Goal: Communication & Community: Answer question/provide support

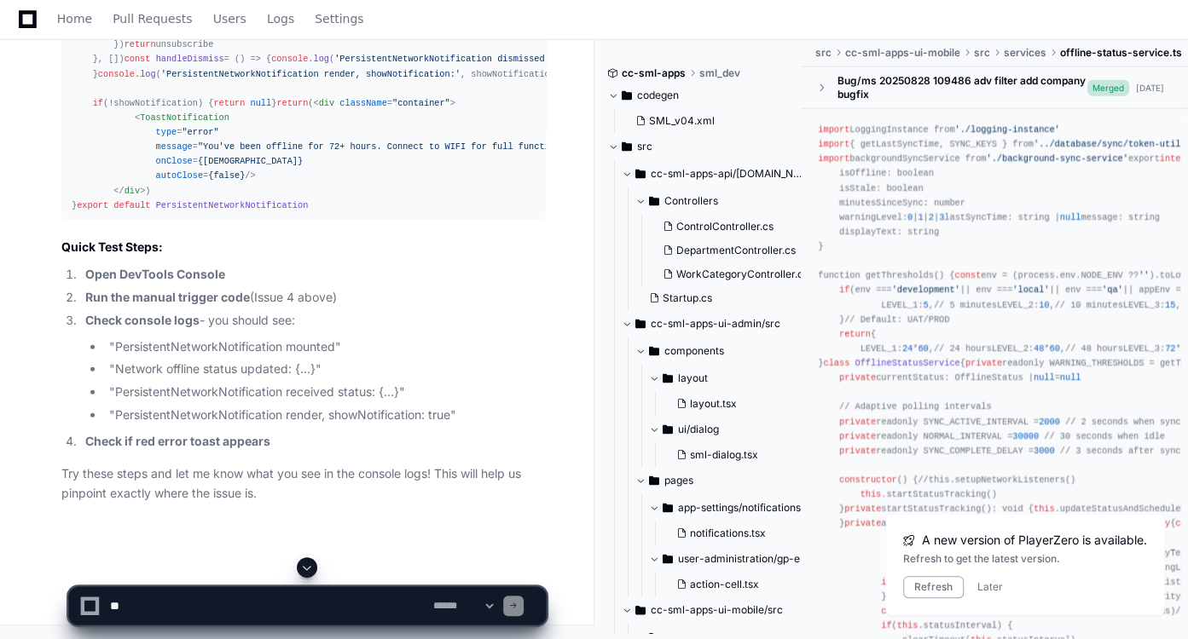
scroll to position [46233, 0]
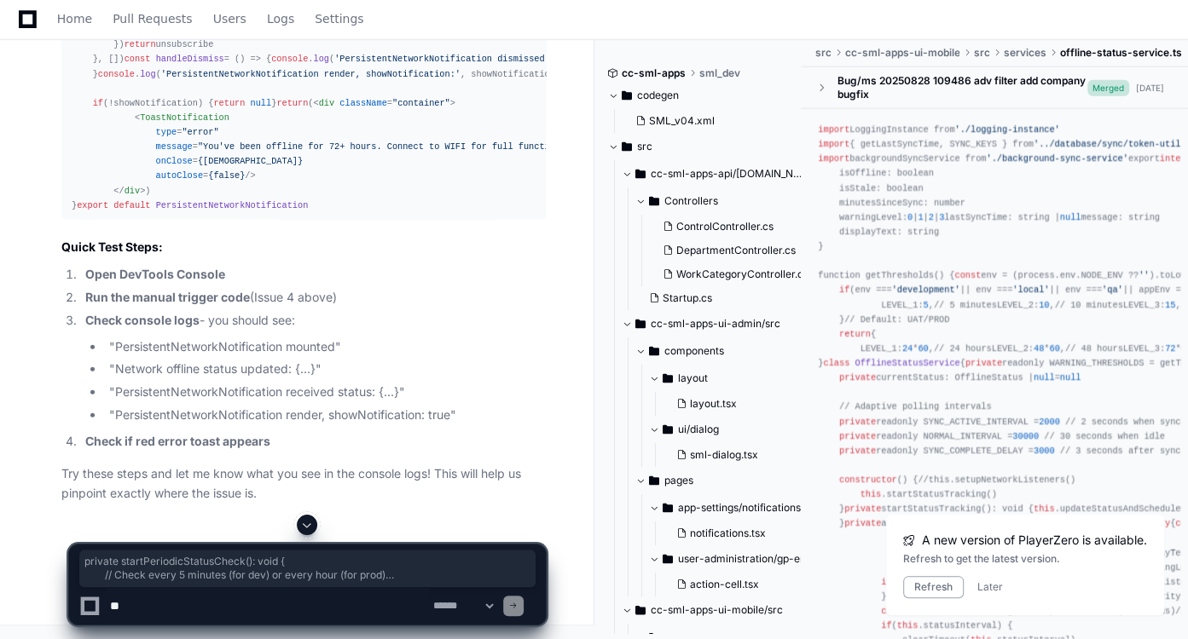
drag, startPoint x: 97, startPoint y: 342, endPoint x: 82, endPoint y: 210, distance: 133.0
copy div "private startPeriodicStatusCheck (): void { // Check every 5 minutes (for dev) …"
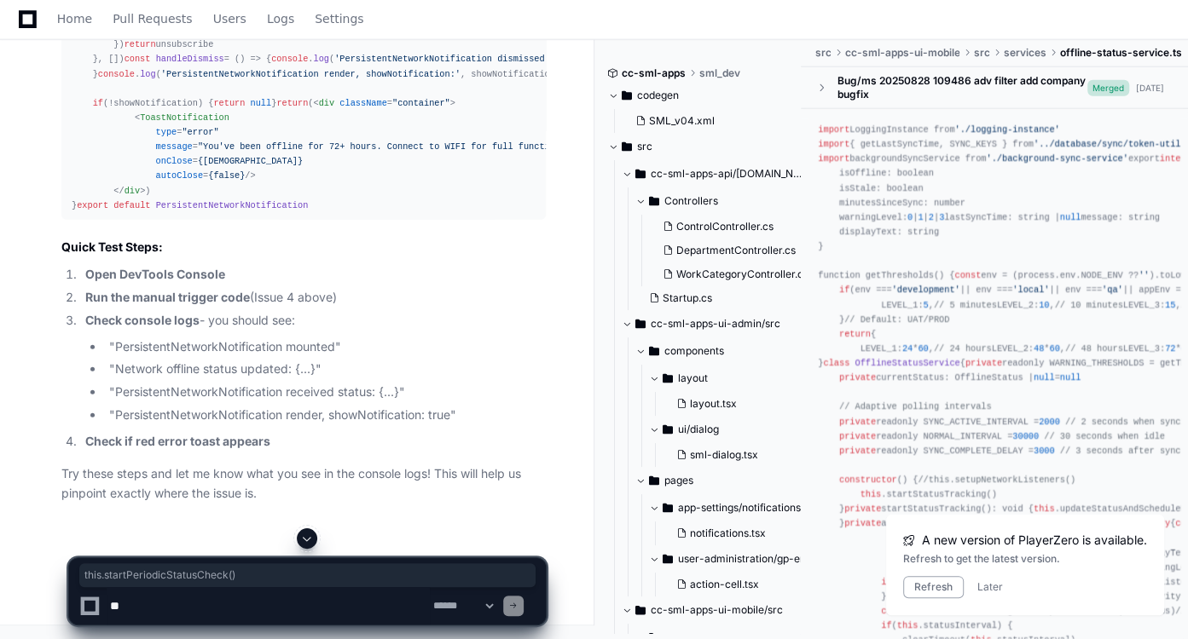
drag, startPoint x: 109, startPoint y: 263, endPoint x: 262, endPoint y: 263, distance: 152.6
copy div "this . startPeriodicStatusCheck ()"
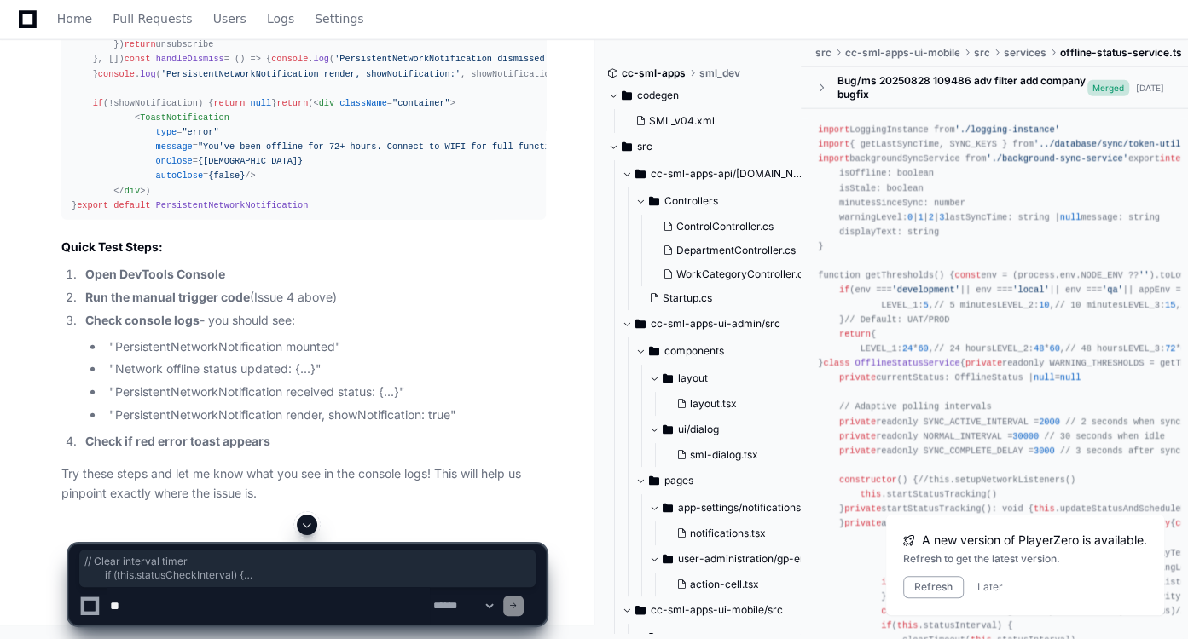
drag, startPoint x: 130, startPoint y: 255, endPoint x: 99, endPoint y: 199, distance: 64.1
copy div "// Clear interval timer if ( this . statusCheckInterval ) { clearInterval ( thi…"
drag, startPoint x: 97, startPoint y: 404, endPoint x: 84, endPoint y: 121, distance: 283.4
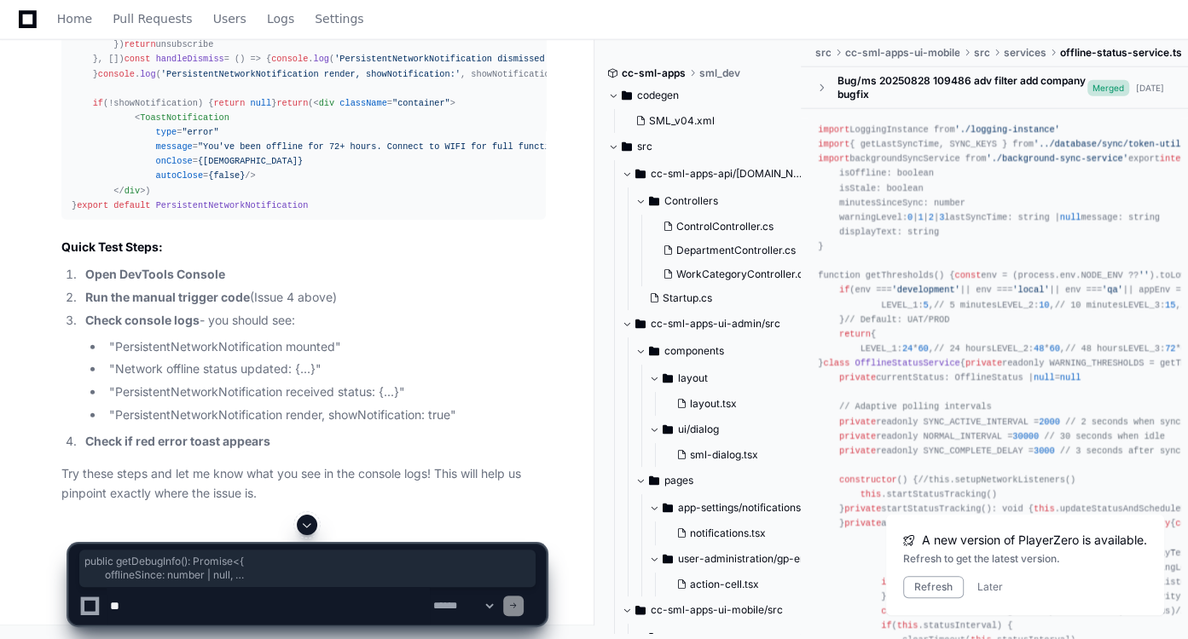
copy div "public getDebugInfo (): Promise <{ offlineSince : number | null , isDismissed :…"
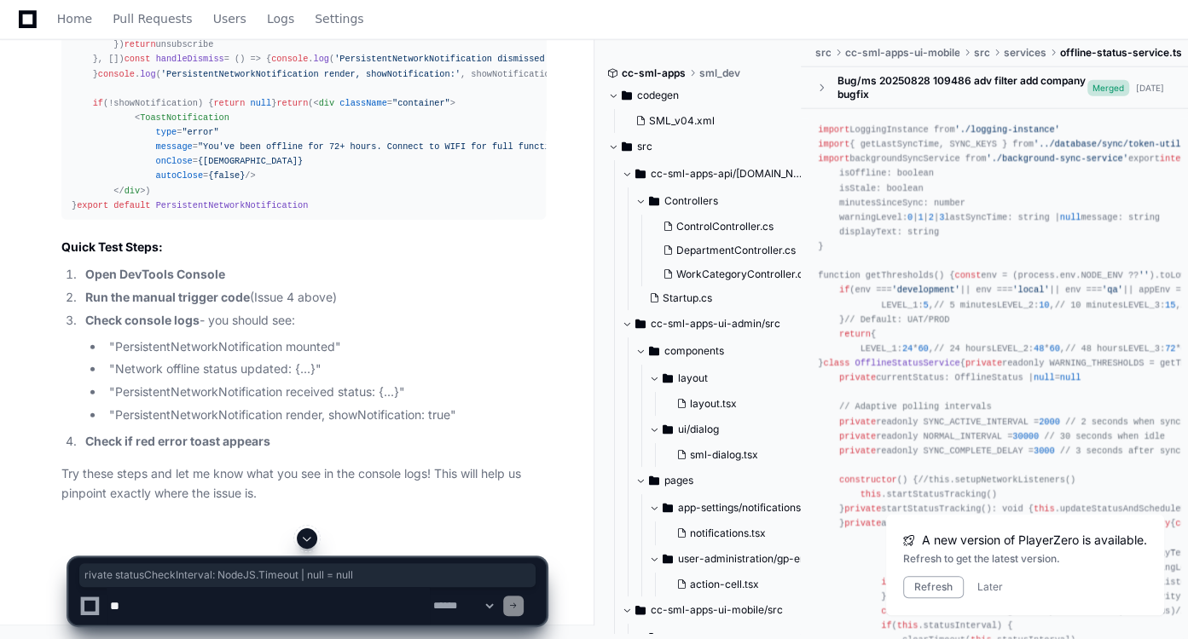
drag, startPoint x: 368, startPoint y: 205, endPoint x: 90, endPoint y: 208, distance: 277.9
copy div "private statusCheckInterval : NodeJS . Timeout | null = null"
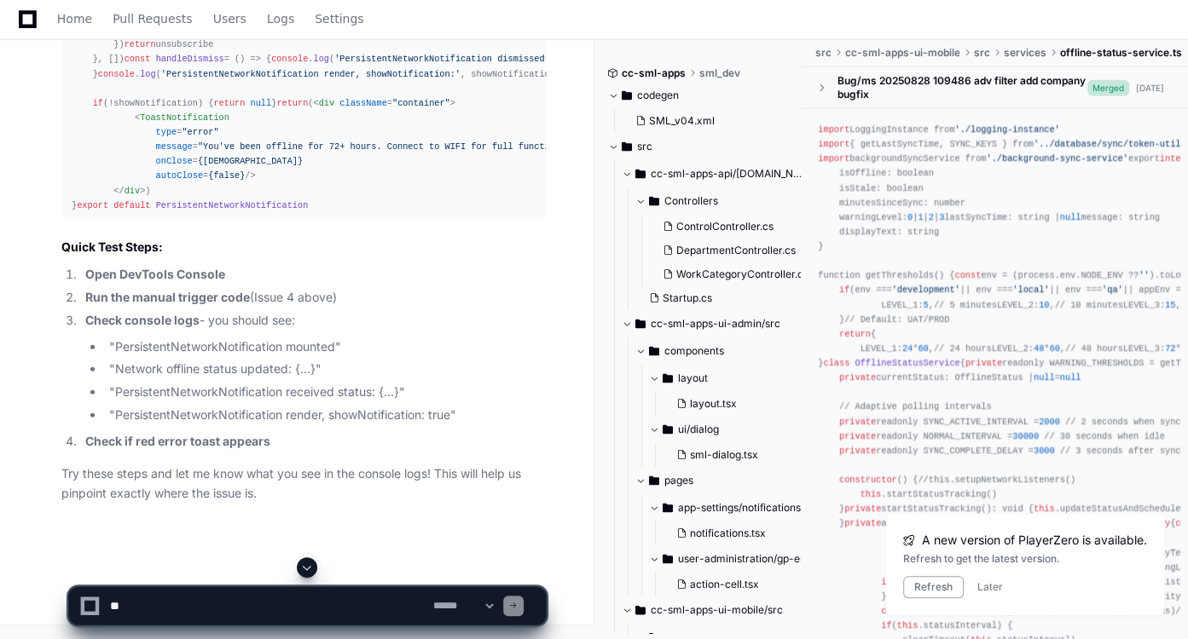
scroll to position [46728, 0]
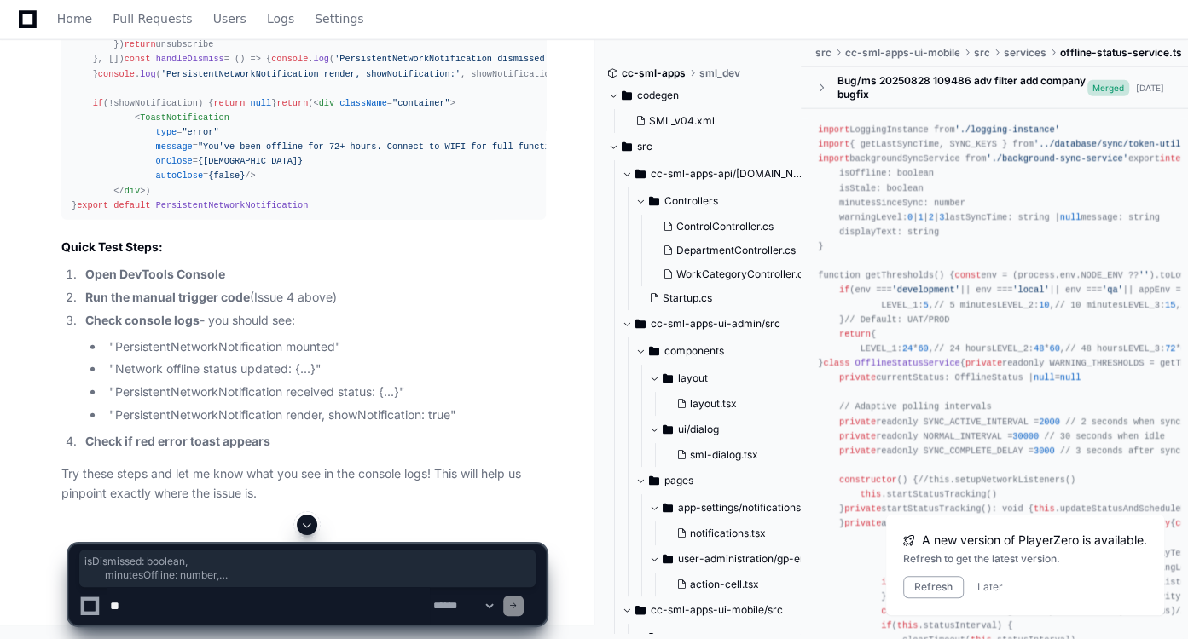
drag, startPoint x: 96, startPoint y: 461, endPoint x: 90, endPoint y: 172, distance: 289.1
copy div "public getDebugInfo (): Promise <{ offlineSince : number | null , isDismissed :…"
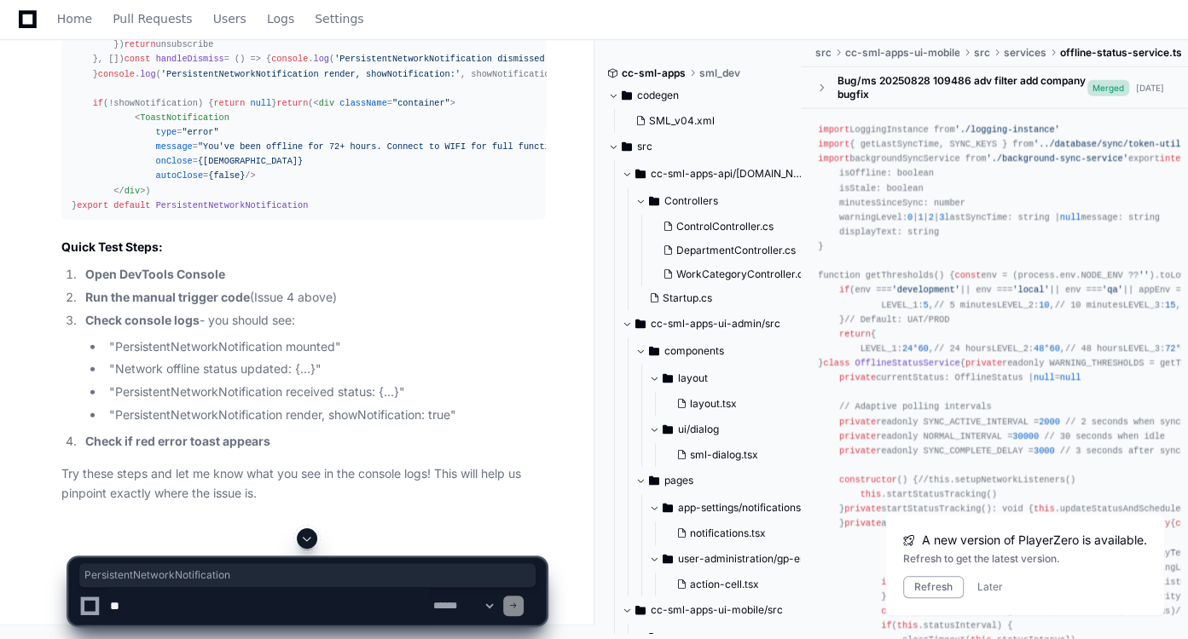
copy span "PersistentNetworkNotification"
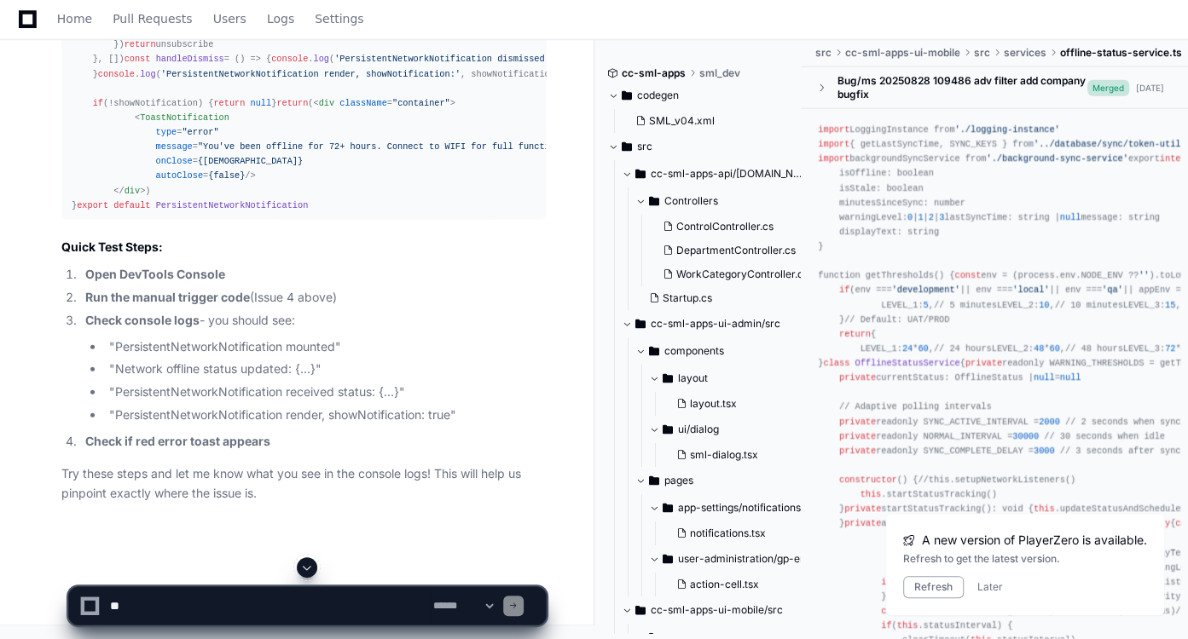
click at [227, 213] on div "import React , { useState, useEffect } from 'react' import persistentNetworkOff…" at bounding box center [304, 67] width 464 height 292
click at [174, 123] on span "ToastNotification" at bounding box center [185, 118] width 90 height 10
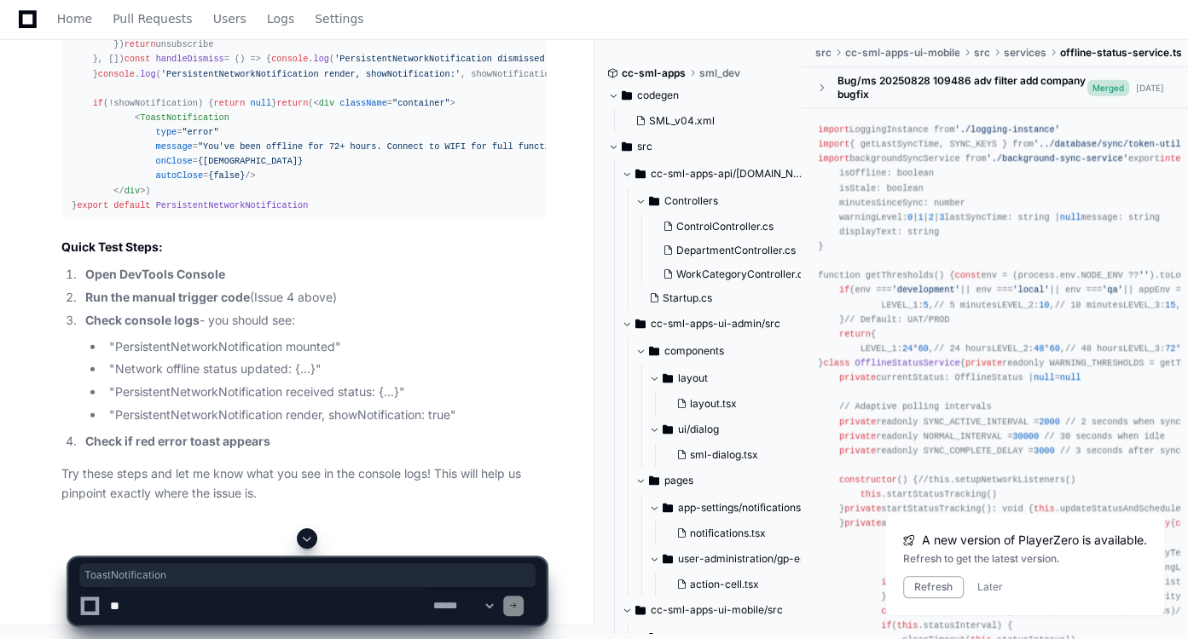
click at [231, 608] on textarea at bounding box center [268, 606] width 323 height 38
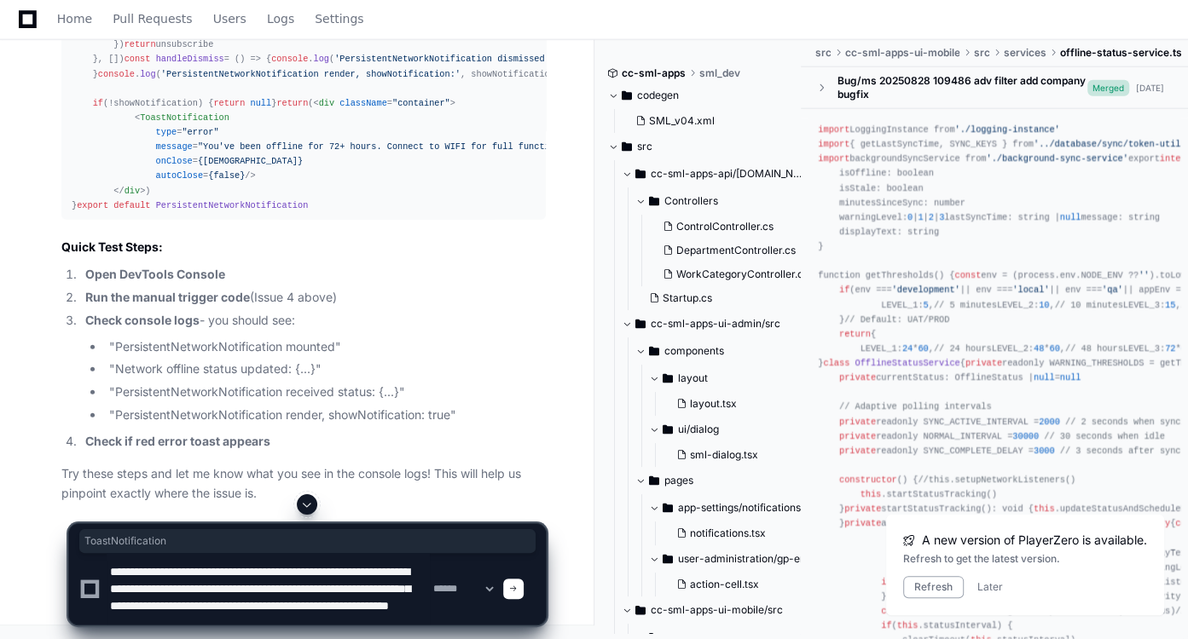
scroll to position [22, 0]
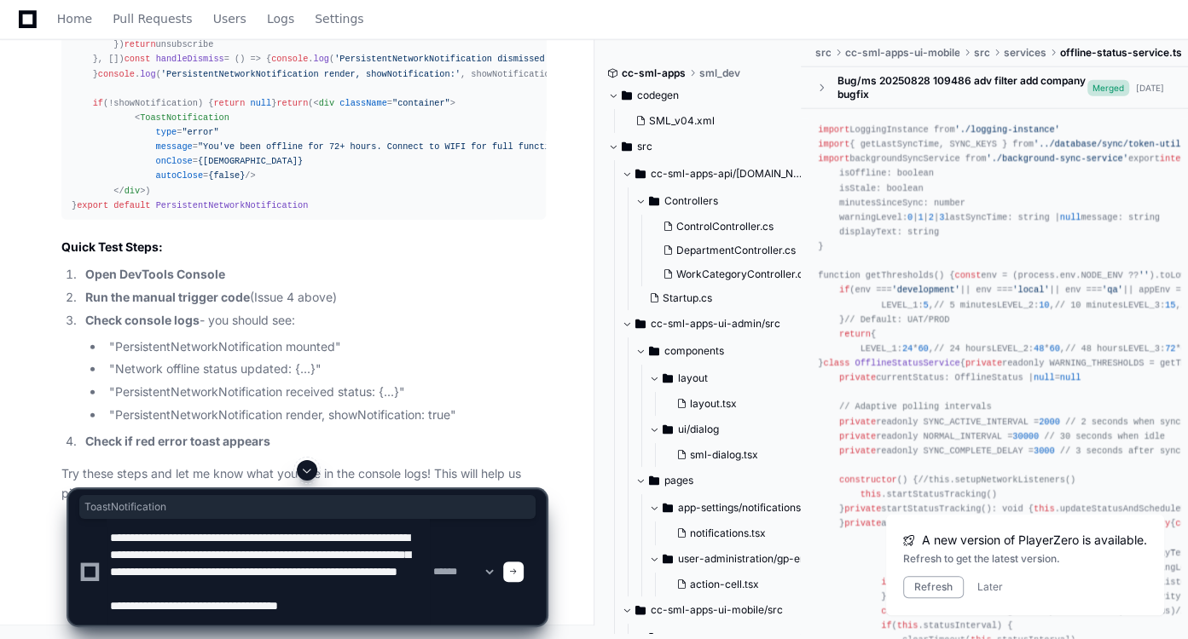
paste textarea "**********"
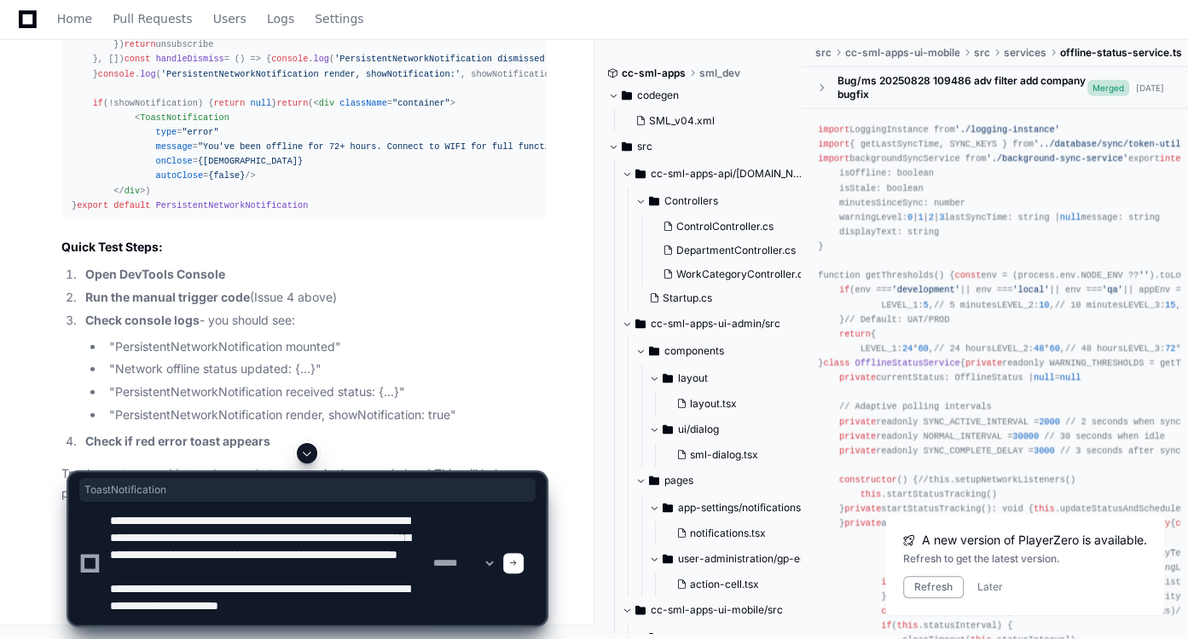
scroll to position [39, 0]
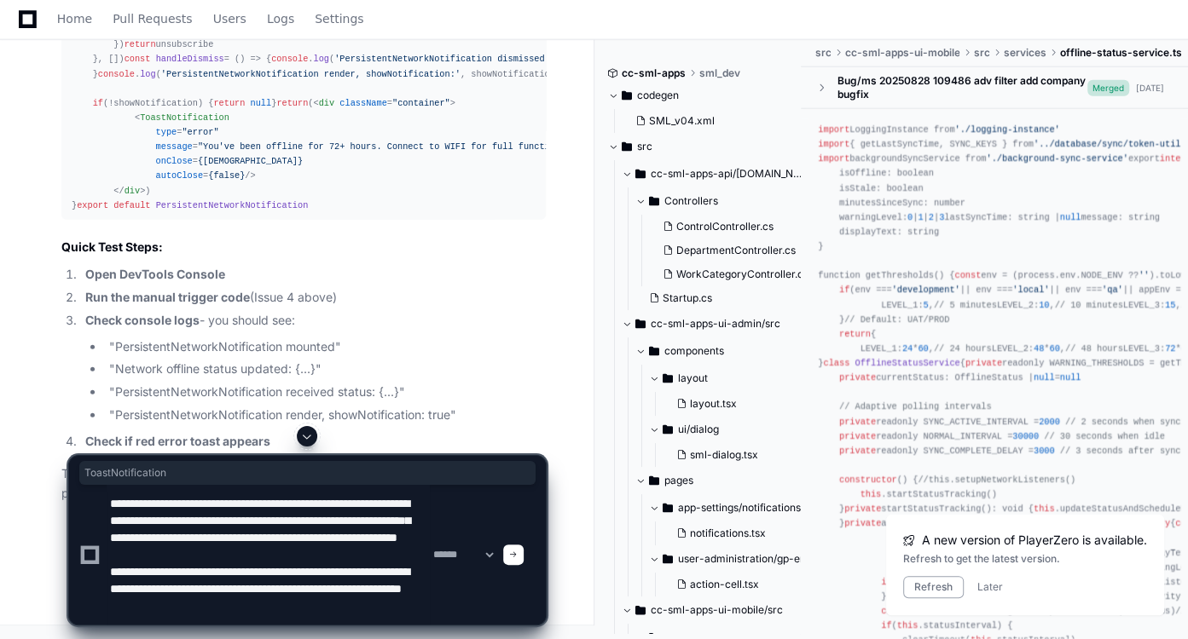
type textarea "**********"
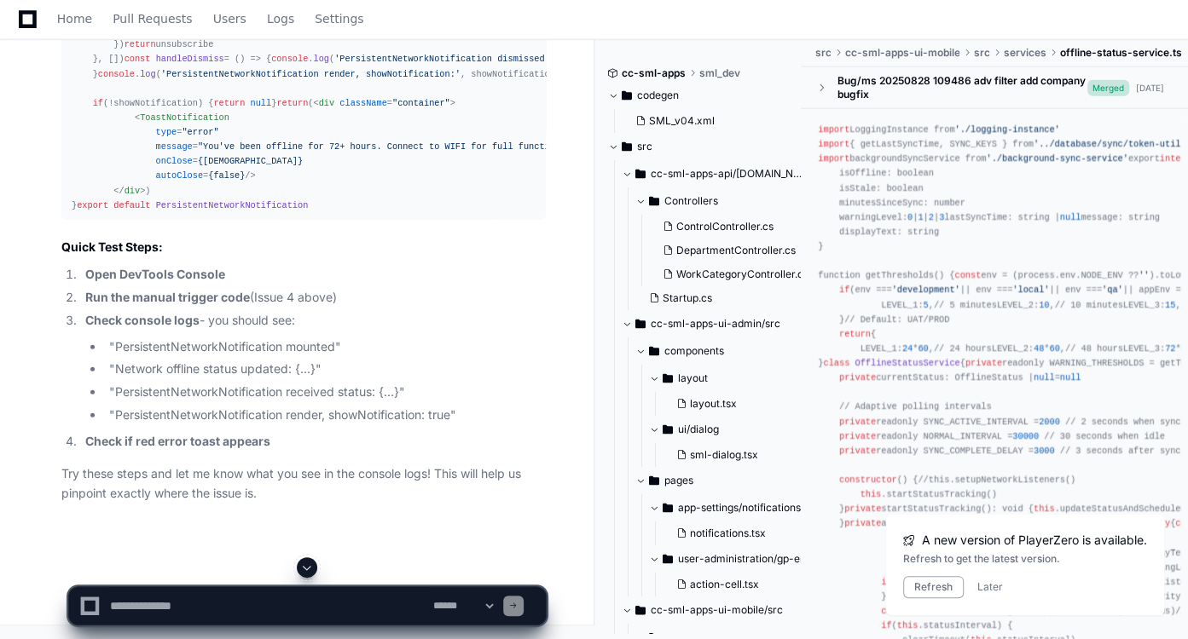
scroll to position [0, 0]
click at [309, 565] on span at bounding box center [307, 568] width 14 height 14
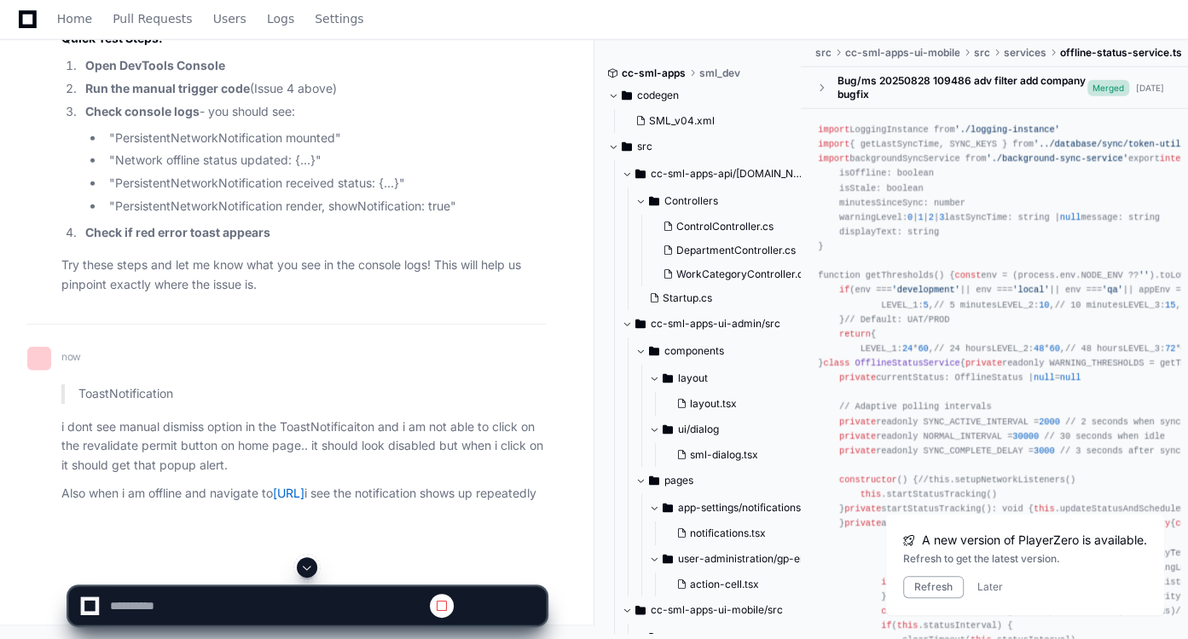
scroll to position [48930, 0]
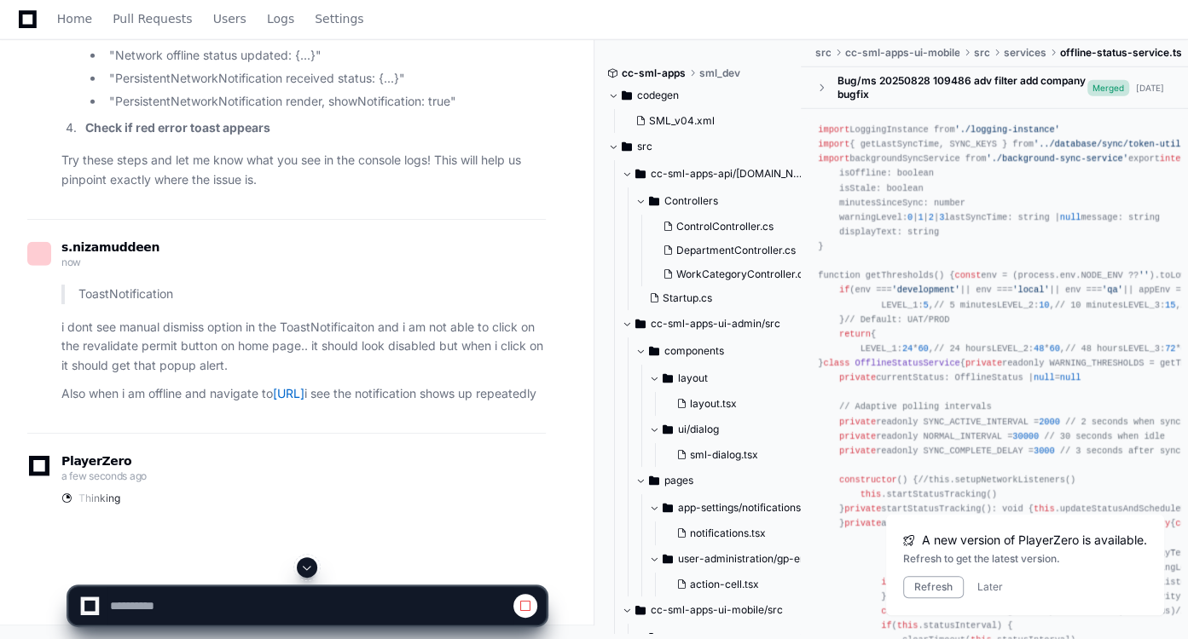
click at [309, 565] on span at bounding box center [307, 568] width 14 height 14
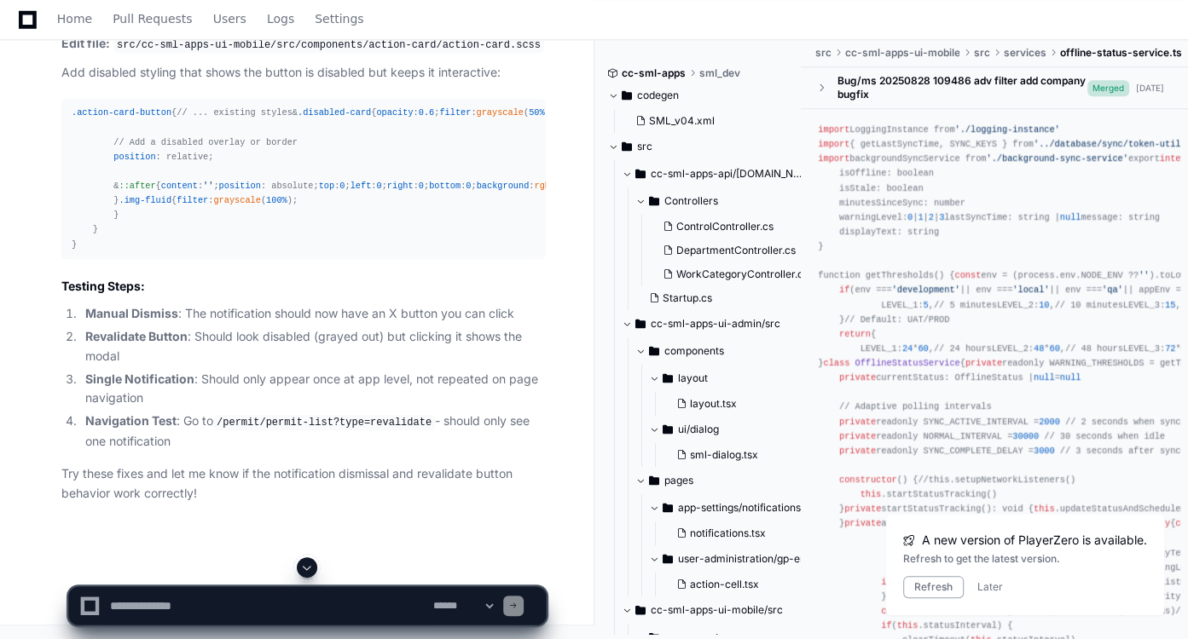
scroll to position [51051, 0]
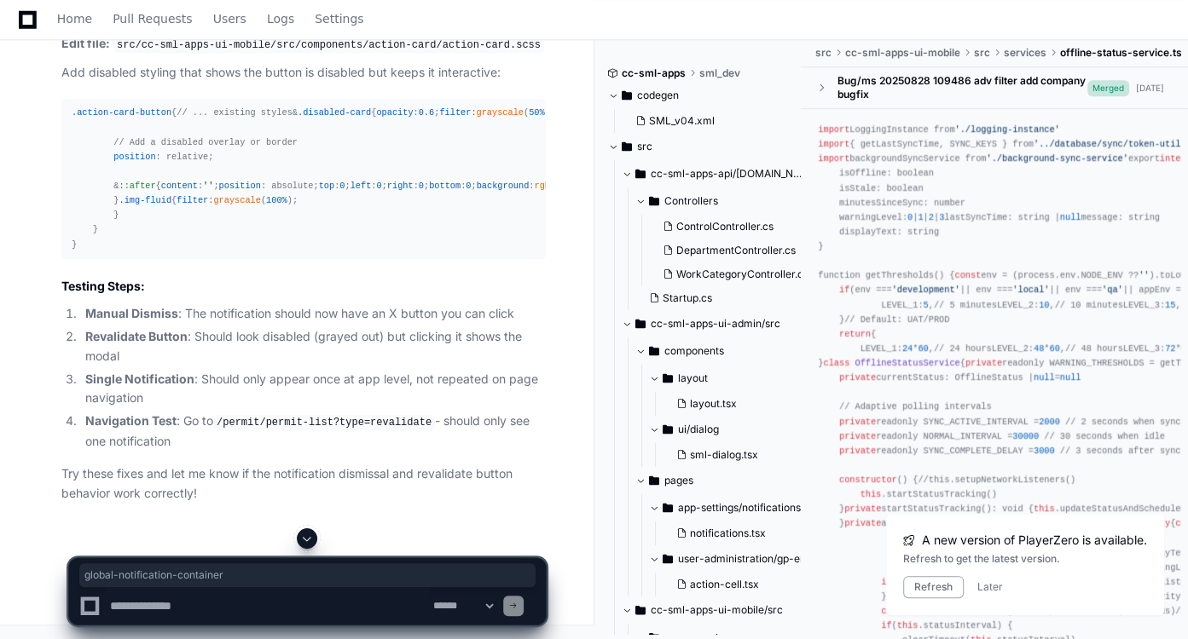
drag, startPoint x: 396, startPoint y: 315, endPoint x: 110, endPoint y: 327, distance: 286.7
copy code "global-notification-container"
drag, startPoint x: 284, startPoint y: 298, endPoint x: 131, endPoint y: 297, distance: 152.6
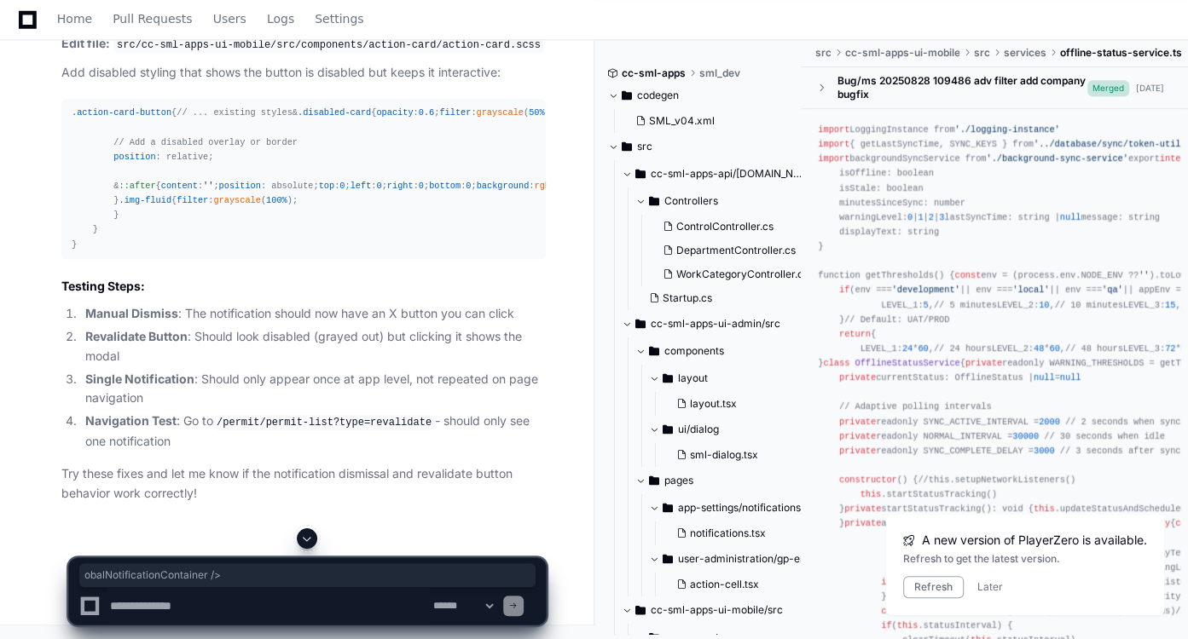
copy span "< GlobalNotificationContainer />"
